Goal: Task Accomplishment & Management: Understand process/instructions

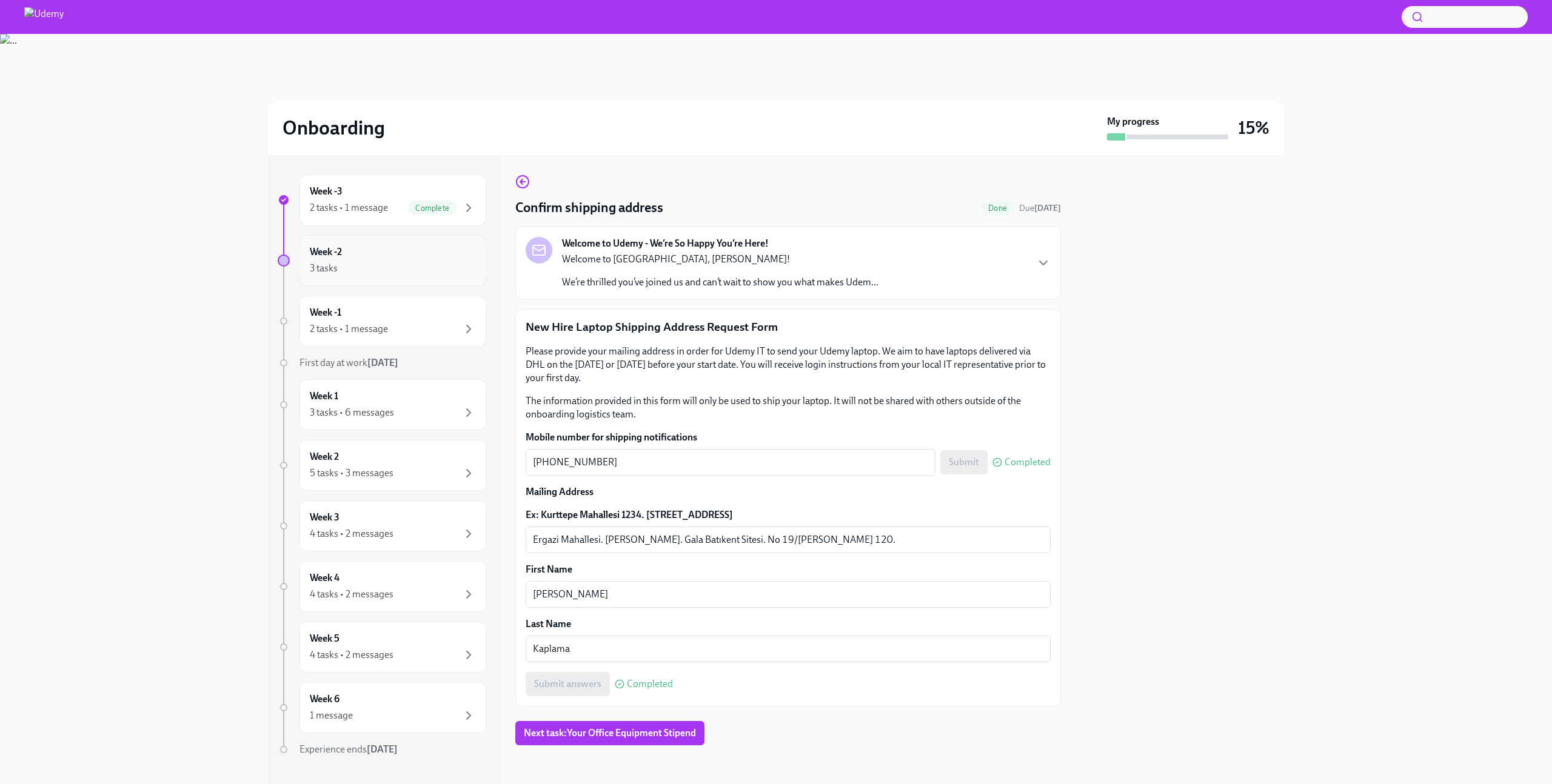
click at [395, 254] on div "Week -2 3 tasks" at bounding box center [393, 261] width 167 height 31
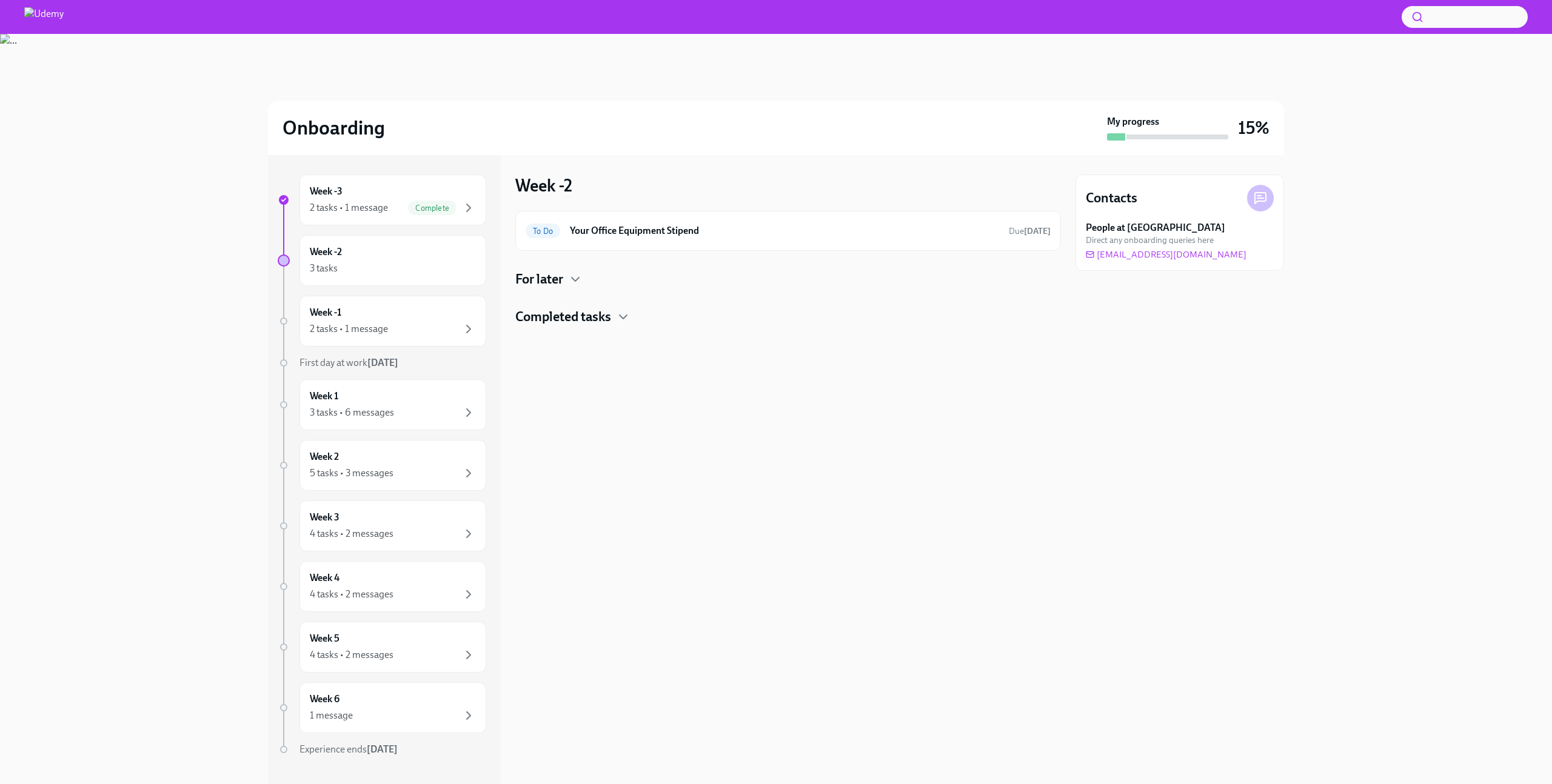
click at [567, 282] on div "For later" at bounding box center [788, 280] width 545 height 18
click at [592, 368] on h4 "Completed tasks" at bounding box center [563, 367] width 96 height 18
click at [660, 230] on h6 "Your Office Equipment Stipend" at bounding box center [784, 230] width 429 height 13
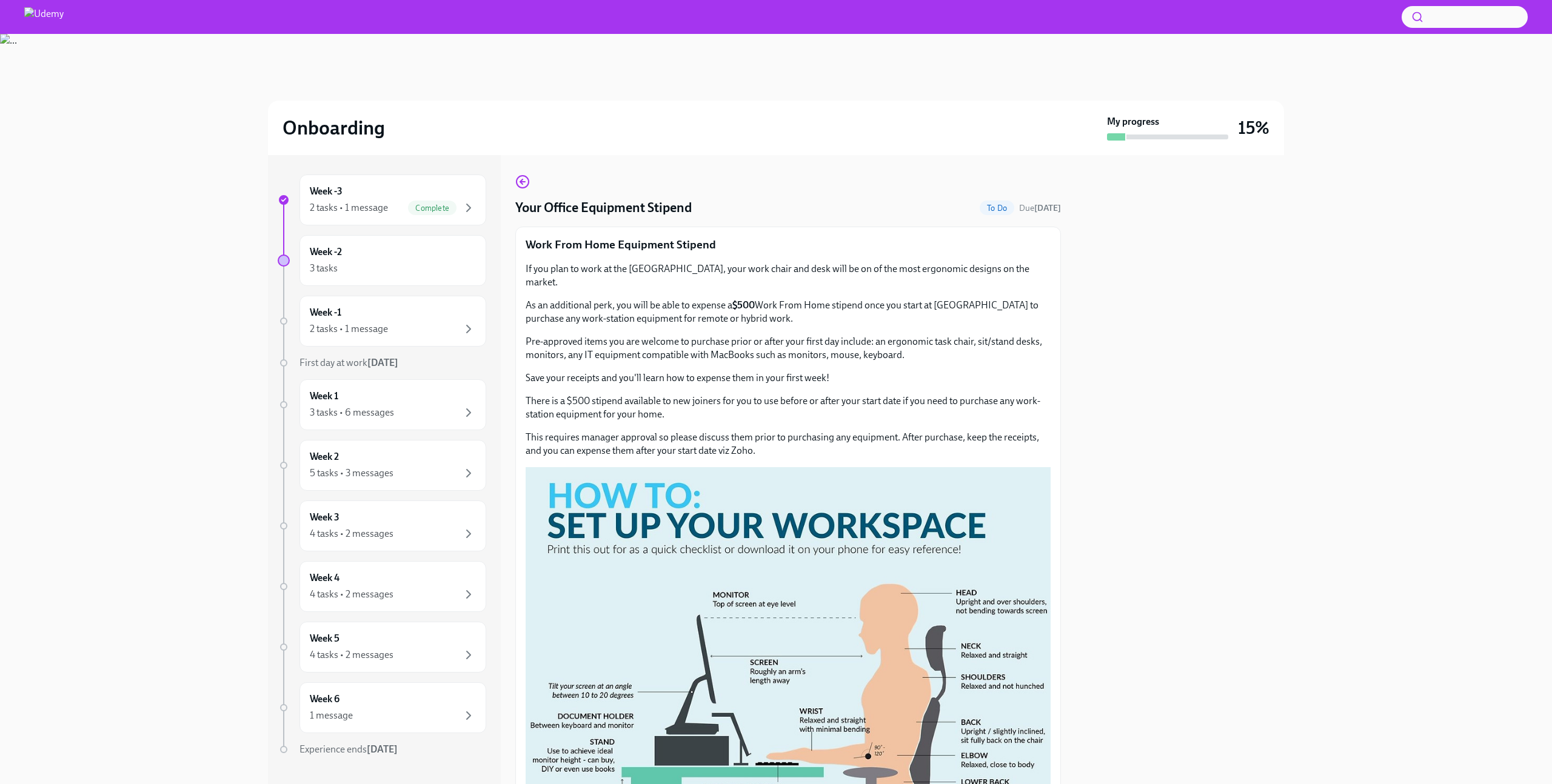
click at [516, 173] on div "Your Office Equipment Stipend To Do Due [DATE] Work From Home Equipment Stipend…" at bounding box center [788, 470] width 545 height 629
click at [519, 175] on icon "button" at bounding box center [523, 181] width 15 height 15
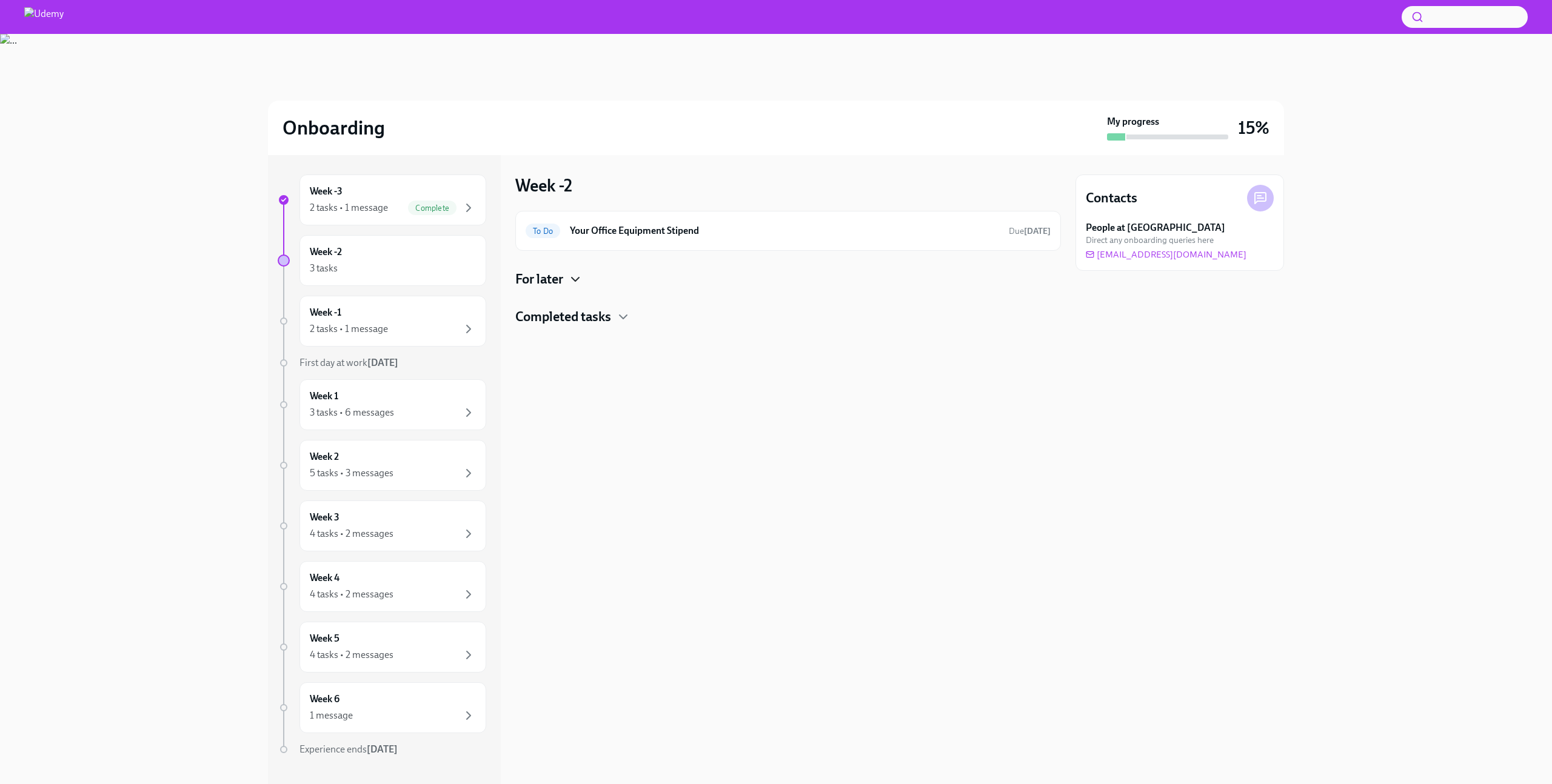
click at [575, 277] on icon "button" at bounding box center [575, 280] width 15 height 15
click at [605, 322] on h6 "Workday Tasks" at bounding box center [792, 317] width 414 height 13
